Goal: Navigation & Orientation: Find specific page/section

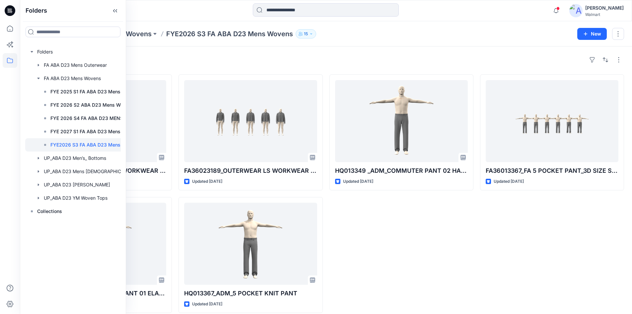
click at [376, 229] on div "HQ013349 _ADM_COMMUTER PANT 02 HALF ELASTIC WB Updated [DATE]" at bounding box center [402, 193] width 144 height 238
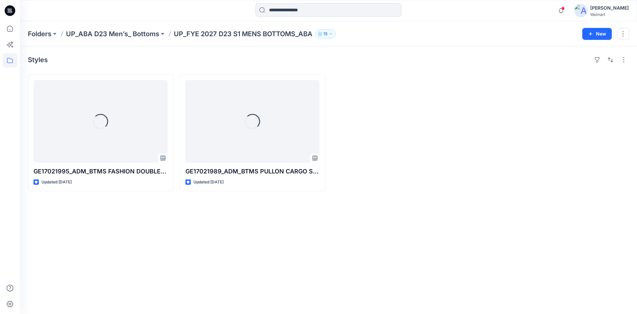
click at [14, 9] on icon at bounding box center [10, 10] width 11 height 11
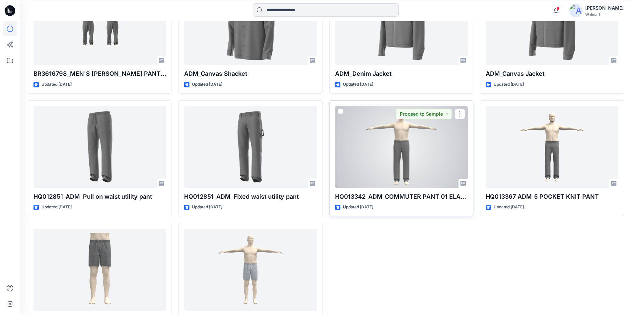
scroll to position [1845, 0]
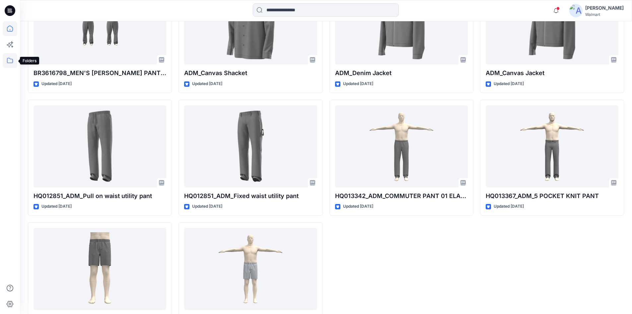
click at [9, 59] on icon at bounding box center [10, 60] width 15 height 15
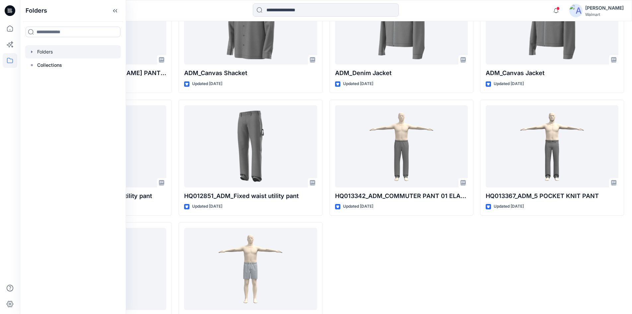
click at [32, 51] on icon "button" at bounding box center [31, 51] width 5 height 5
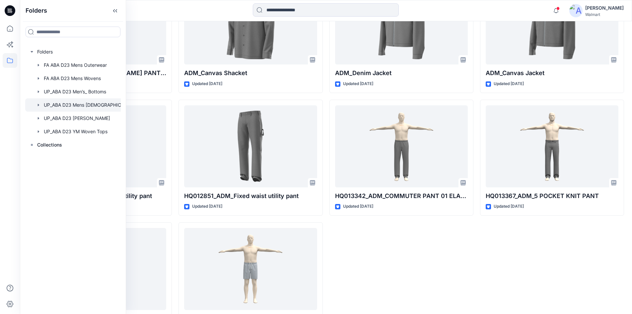
click at [67, 105] on div at bounding box center [81, 104] width 113 height 13
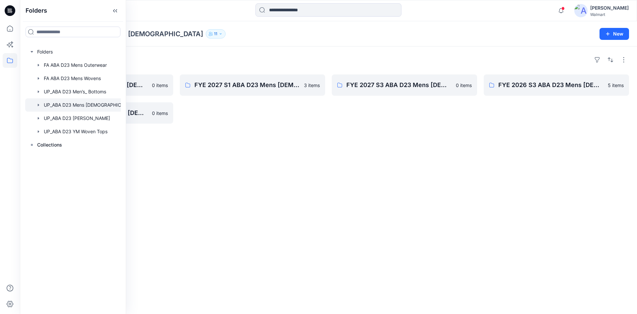
click at [39, 105] on icon "button" at bounding box center [38, 105] width 1 height 2
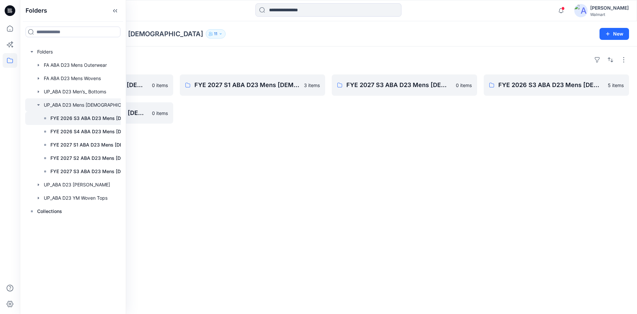
click at [66, 119] on p "FYE 2026 S3 ABA D23 Mens [DEMOGRAPHIC_DATA]" at bounding box center [95, 118] width 90 height 8
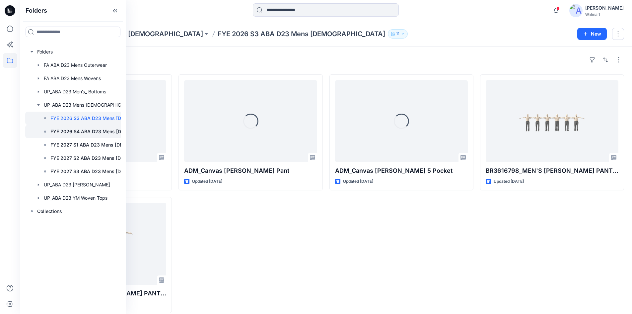
click at [71, 133] on p "FYE 2026 S4 ABA D23 Mens [DEMOGRAPHIC_DATA]" at bounding box center [95, 131] width 90 height 8
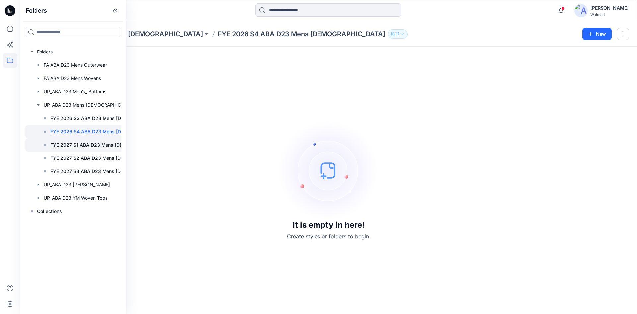
click at [70, 144] on p "FYE 2027 S1 ABA D23 Mens [DEMOGRAPHIC_DATA]" at bounding box center [95, 145] width 90 height 8
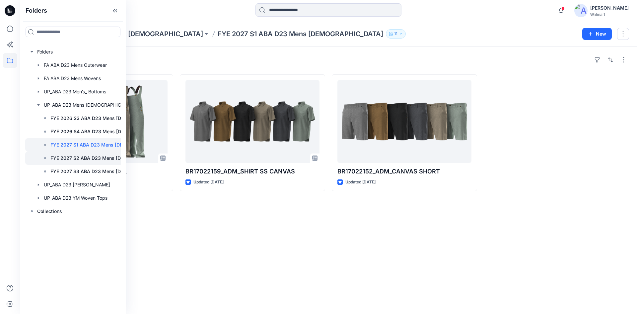
click at [68, 157] on p "FYE 2027 S2 ABA D23 Mens [DEMOGRAPHIC_DATA]" at bounding box center [95, 158] width 90 height 8
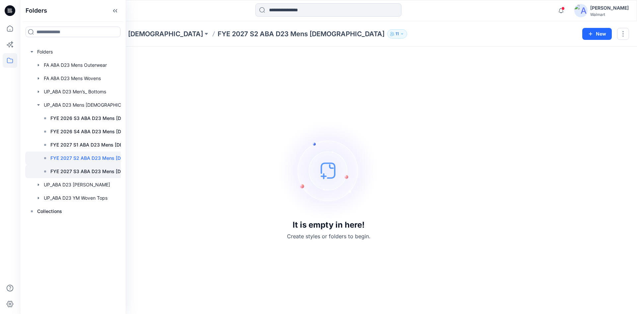
click at [66, 174] on p "FYE 2027 S3 ABA D23 Mens [DEMOGRAPHIC_DATA]" at bounding box center [95, 171] width 90 height 8
click at [73, 119] on p "FYE 2026 S3 ABA D23 Mens [DEMOGRAPHIC_DATA]" at bounding box center [95, 118] width 90 height 8
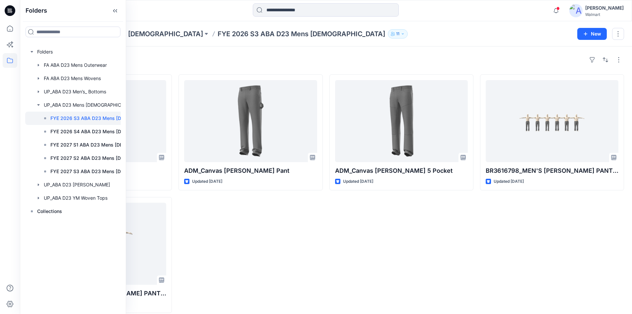
click at [254, 230] on div "ADM_Canvas [PERSON_NAME] Pant Updated [DATE]" at bounding box center [251, 193] width 144 height 238
